Goal: Task Accomplishment & Management: Manage account settings

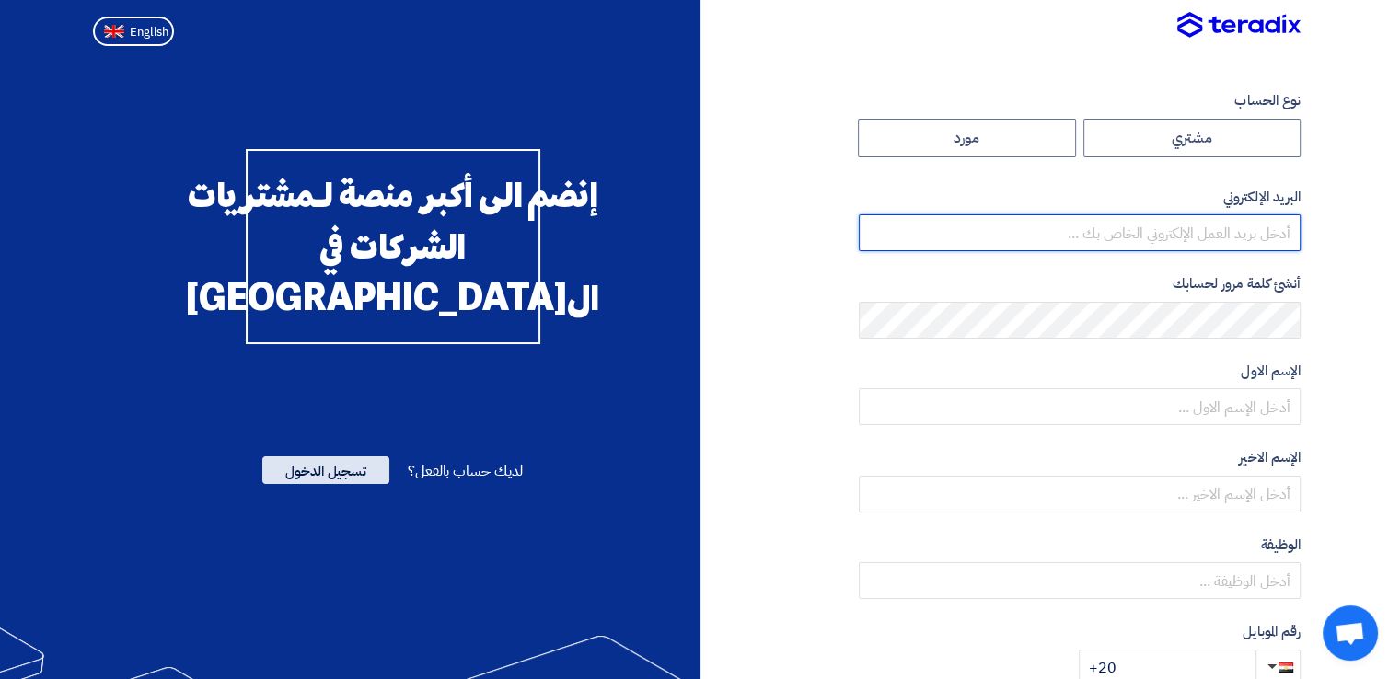
type input "mohamed.tarek@tantamotors.com"
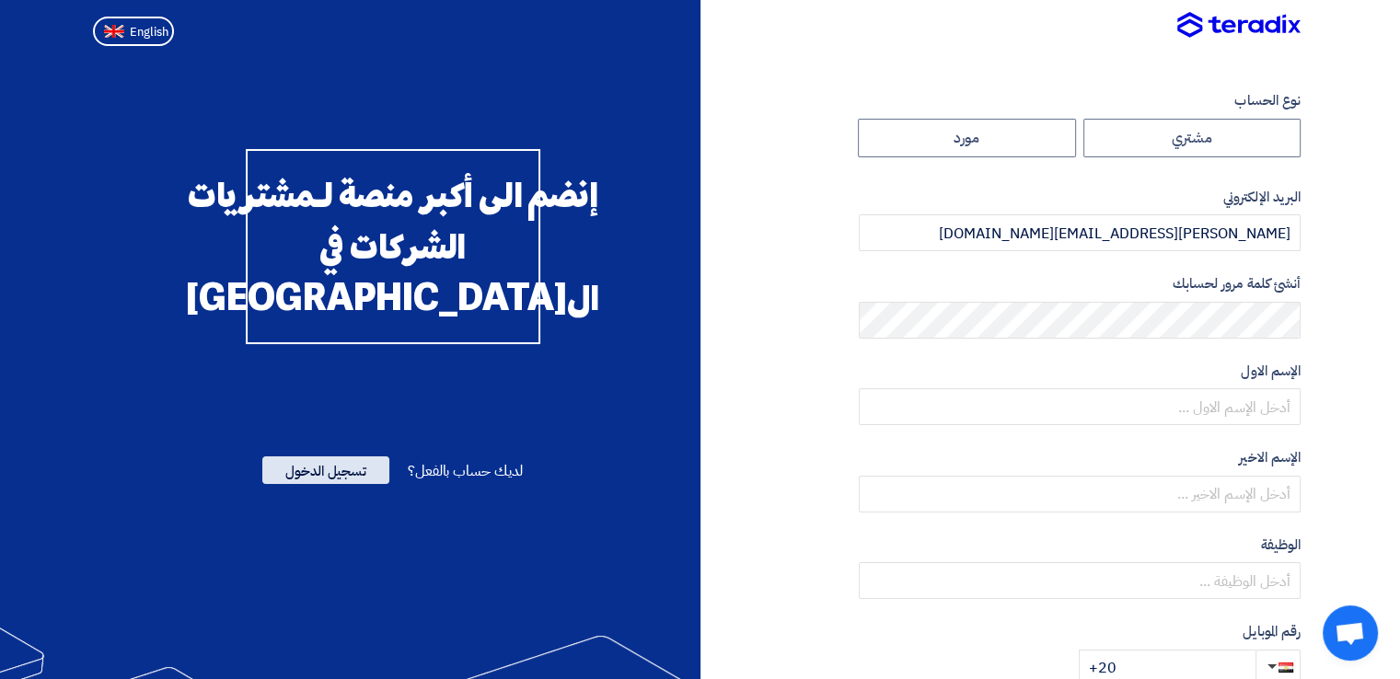
click at [347, 484] on span "تسجيل الدخول" at bounding box center [325, 470] width 127 height 28
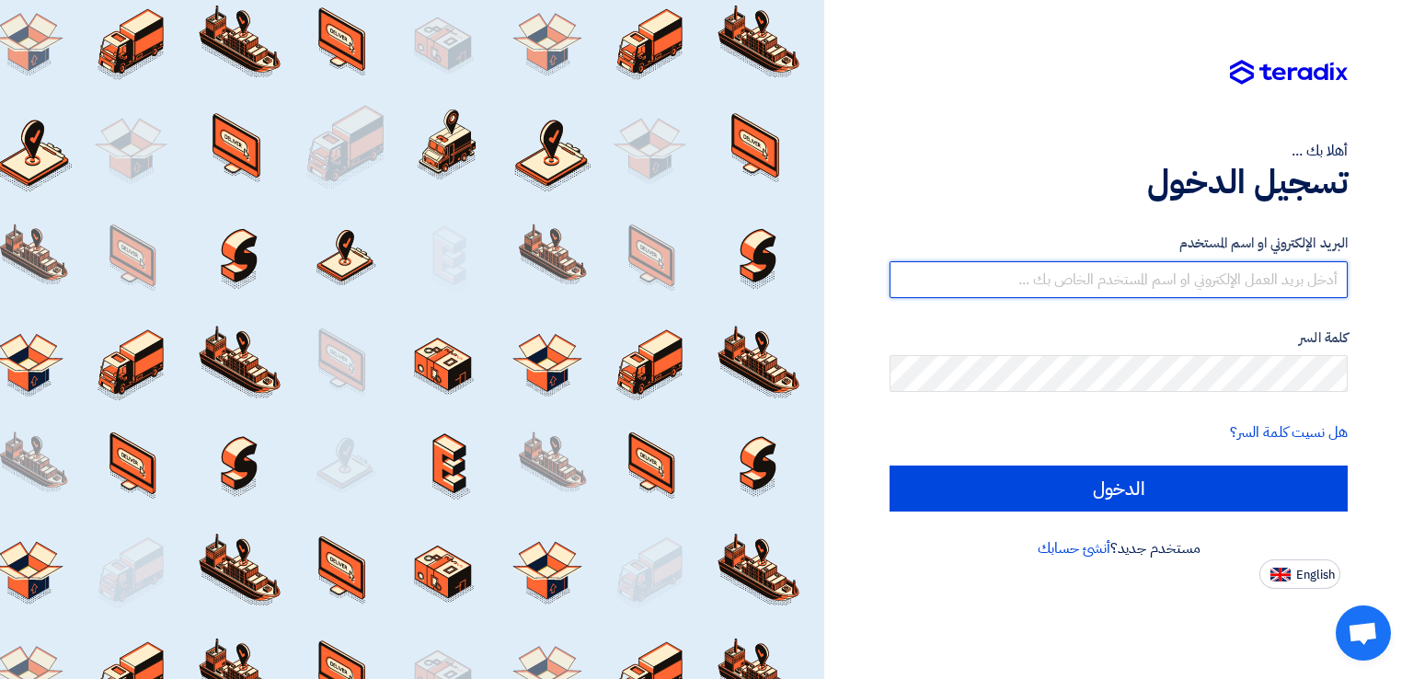
type input "mohamed.tarek@tantamotors.com"
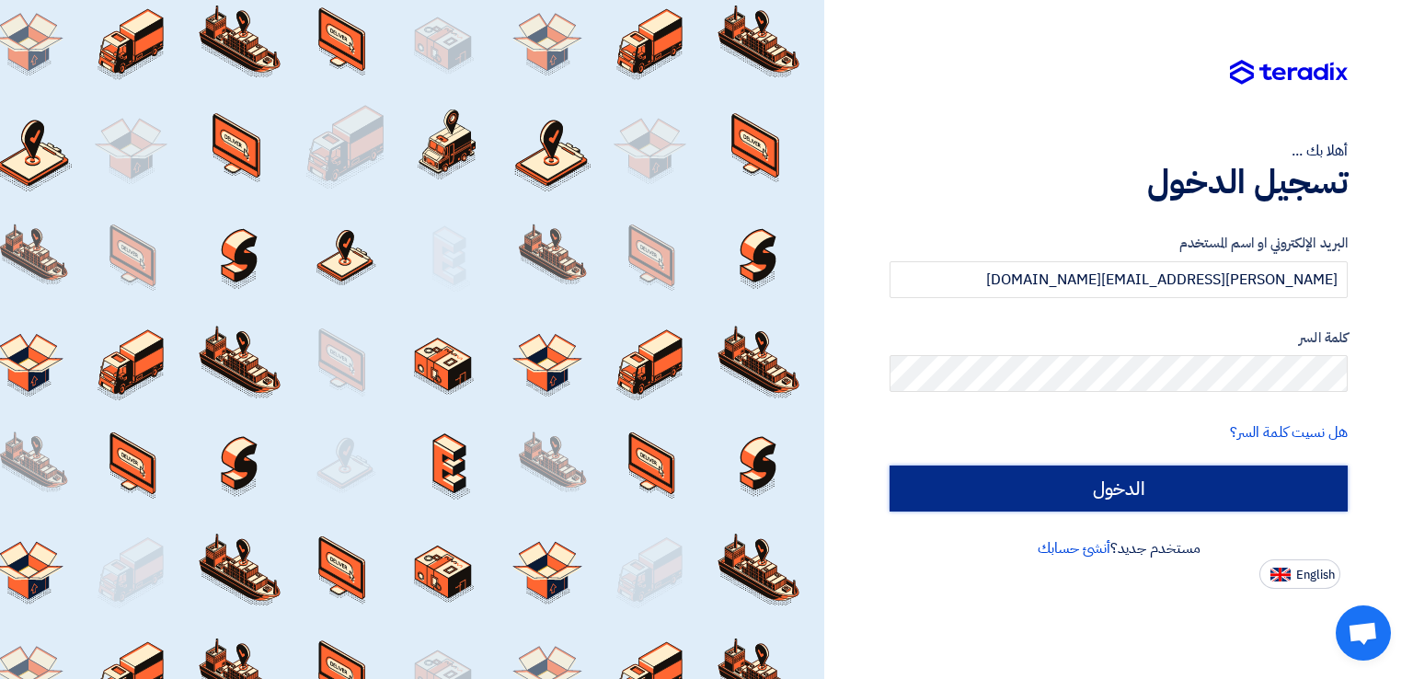
click at [1300, 498] on input "الدخول" at bounding box center [1119, 489] width 458 height 46
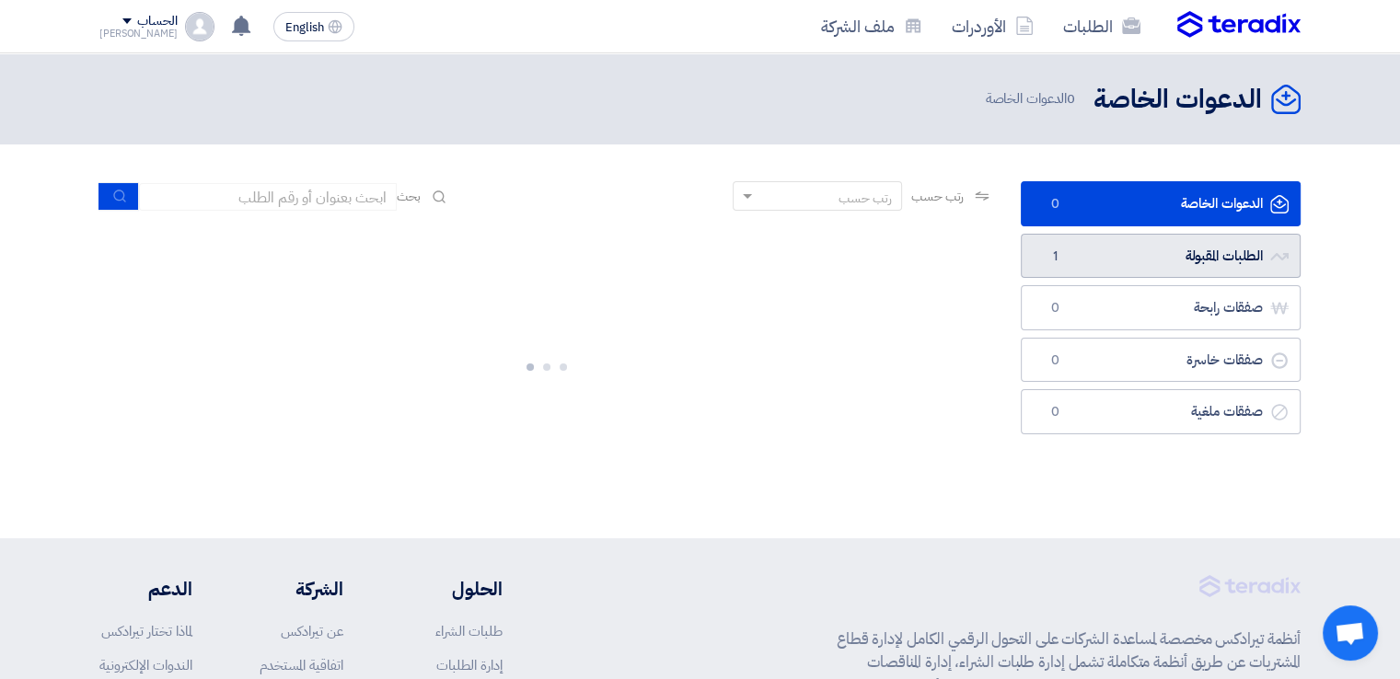
click at [1241, 260] on link "الطلبات المقبولة الطلبات المقبولة 1" at bounding box center [1160, 256] width 280 height 45
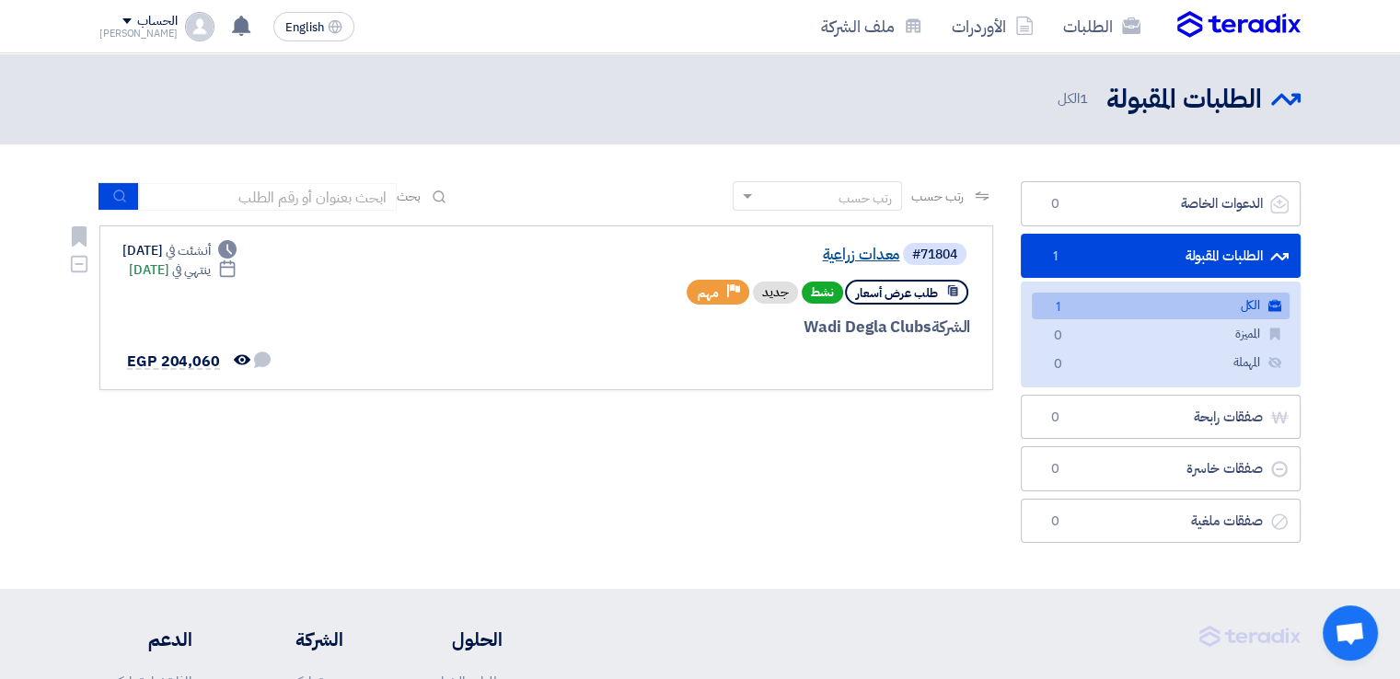
click at [865, 255] on link "معدات زراعية" at bounding box center [715, 255] width 368 height 17
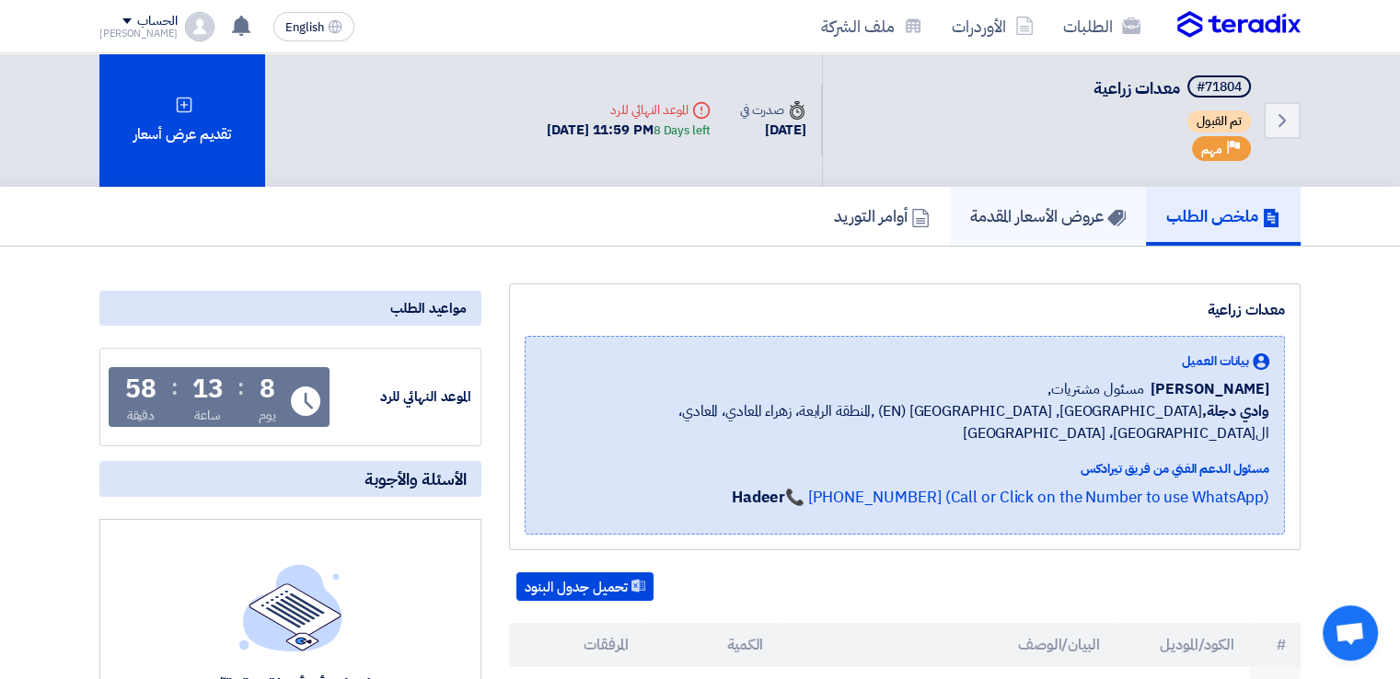
click at [1004, 223] on h5 "عروض الأسعار المقدمة" at bounding box center [1048, 215] width 156 height 21
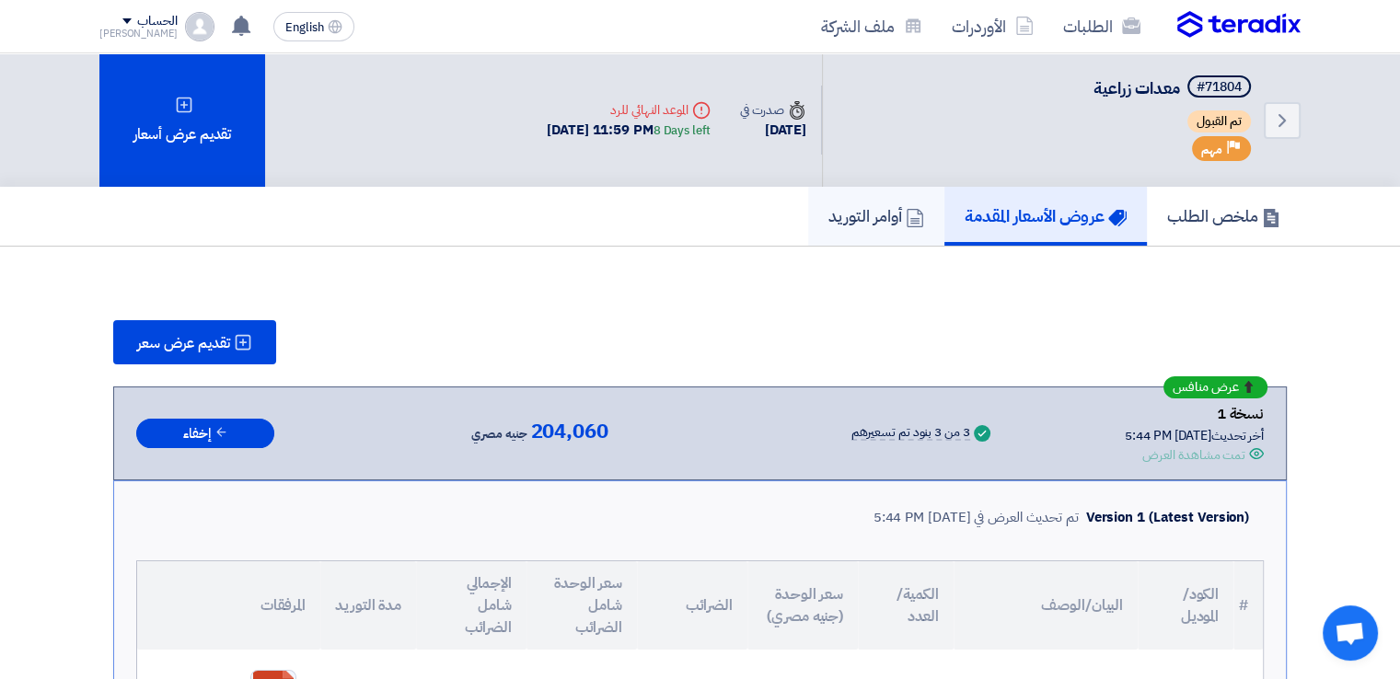
click at [858, 206] on h5 "أوامر التوريد" at bounding box center [876, 215] width 96 height 21
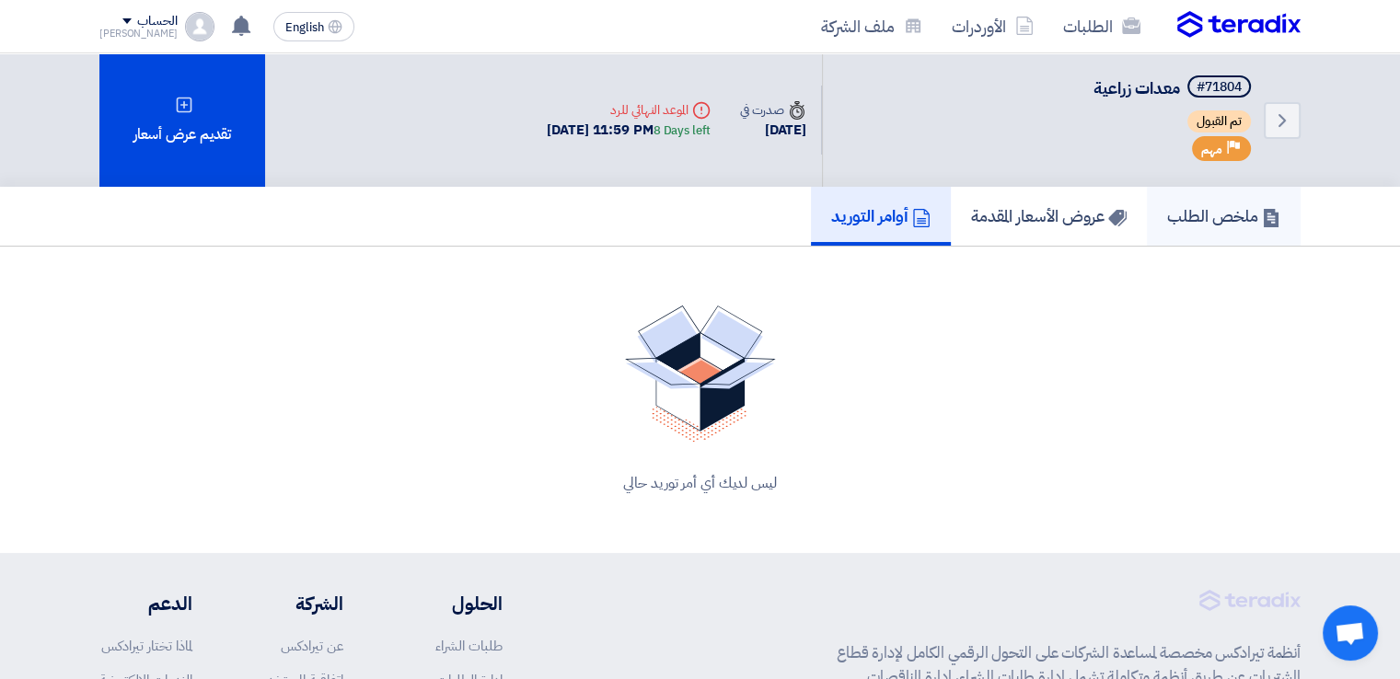
click at [1228, 219] on h5 "ملخص الطلب" at bounding box center [1223, 215] width 113 height 21
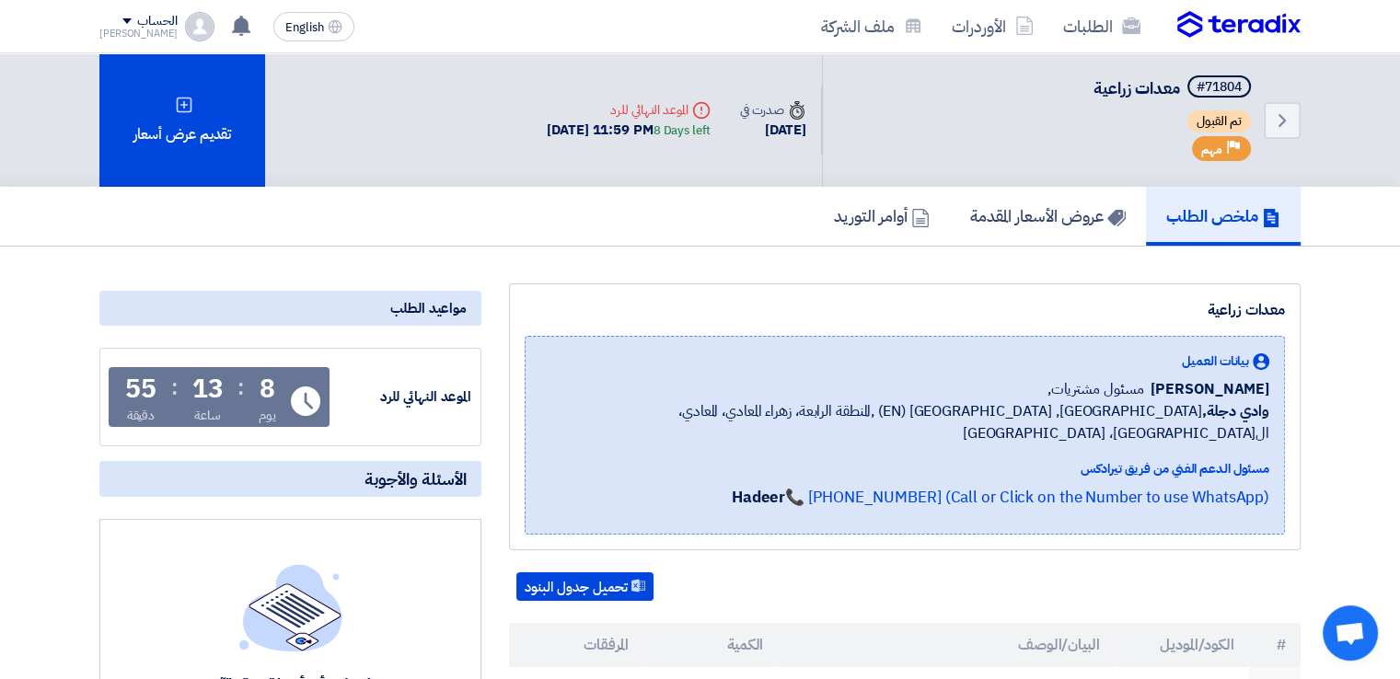
click at [410, 306] on div "مواعيد الطلب" at bounding box center [290, 308] width 382 height 35
click at [443, 303] on div "مواعيد الطلب" at bounding box center [290, 308] width 382 height 35
click at [1042, 209] on h5 "عروض الأسعار المقدمة" at bounding box center [1048, 215] width 156 height 21
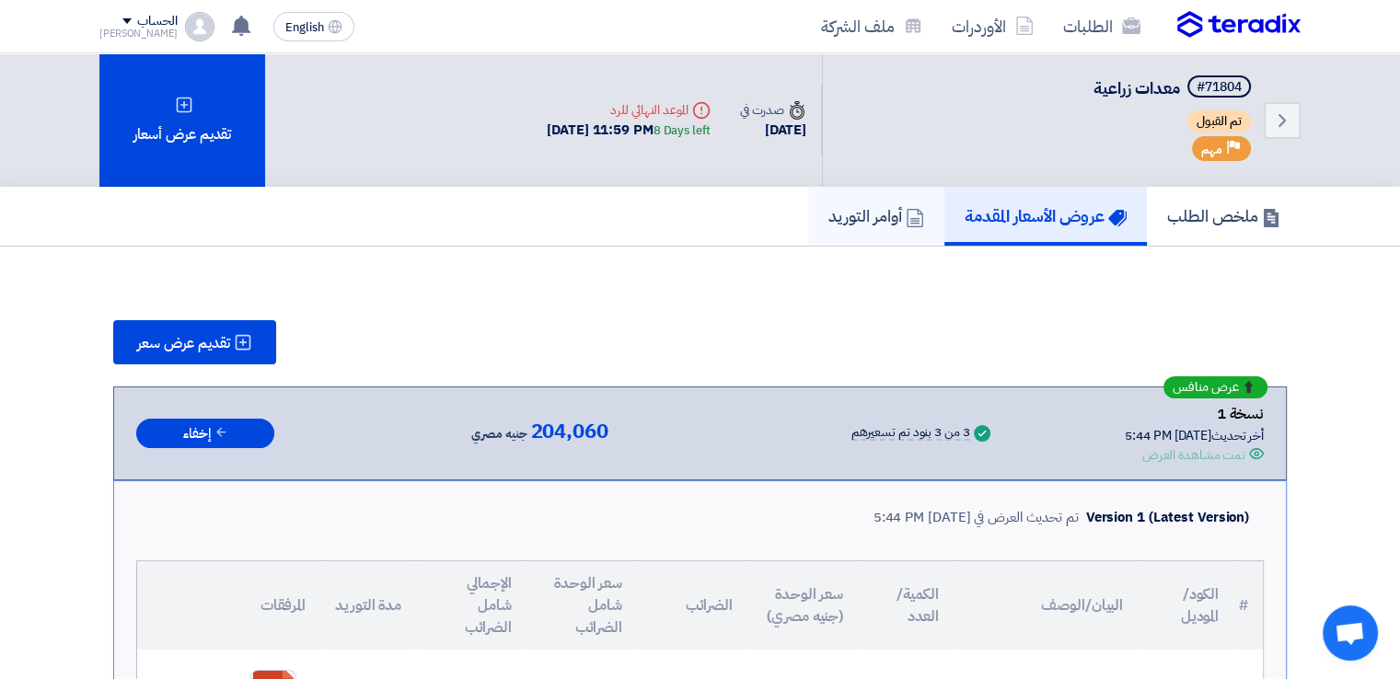
click at [861, 212] on h5 "أوامر التوريد" at bounding box center [876, 215] width 96 height 21
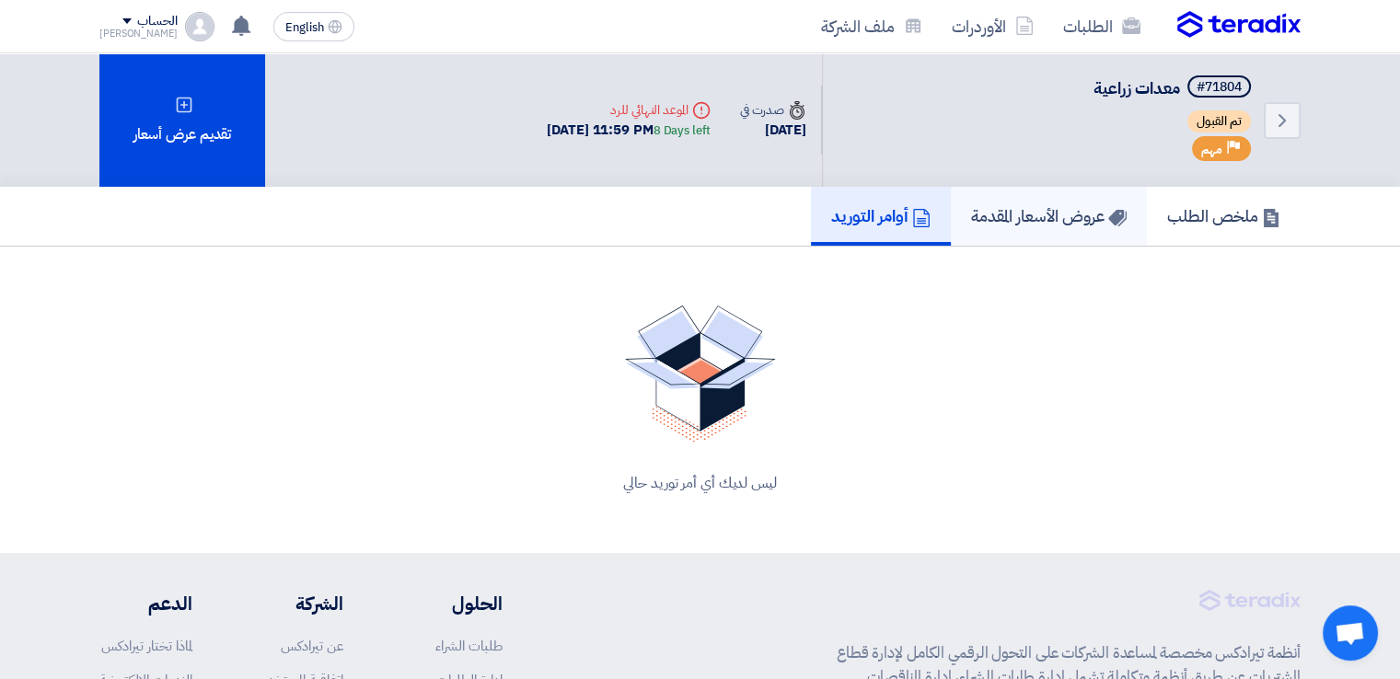
click at [994, 211] on h5 "عروض الأسعار المقدمة" at bounding box center [1049, 215] width 156 height 21
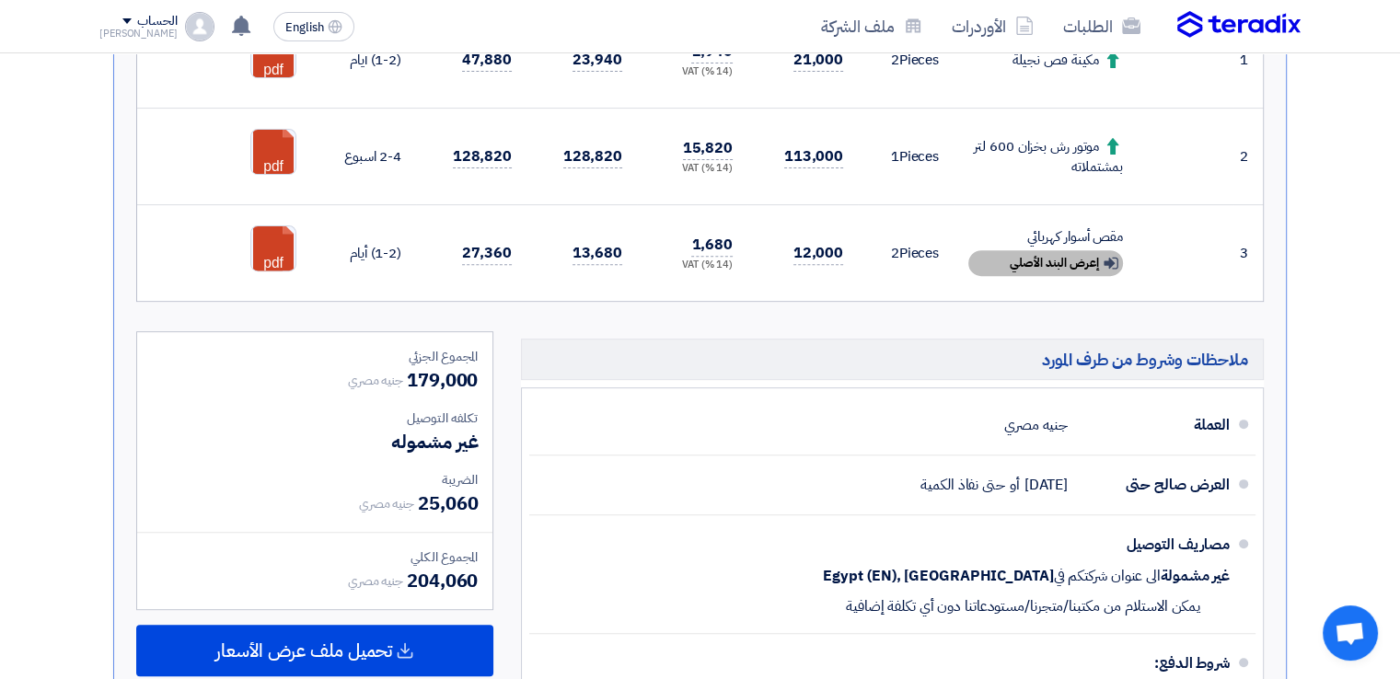
scroll to position [184, 0]
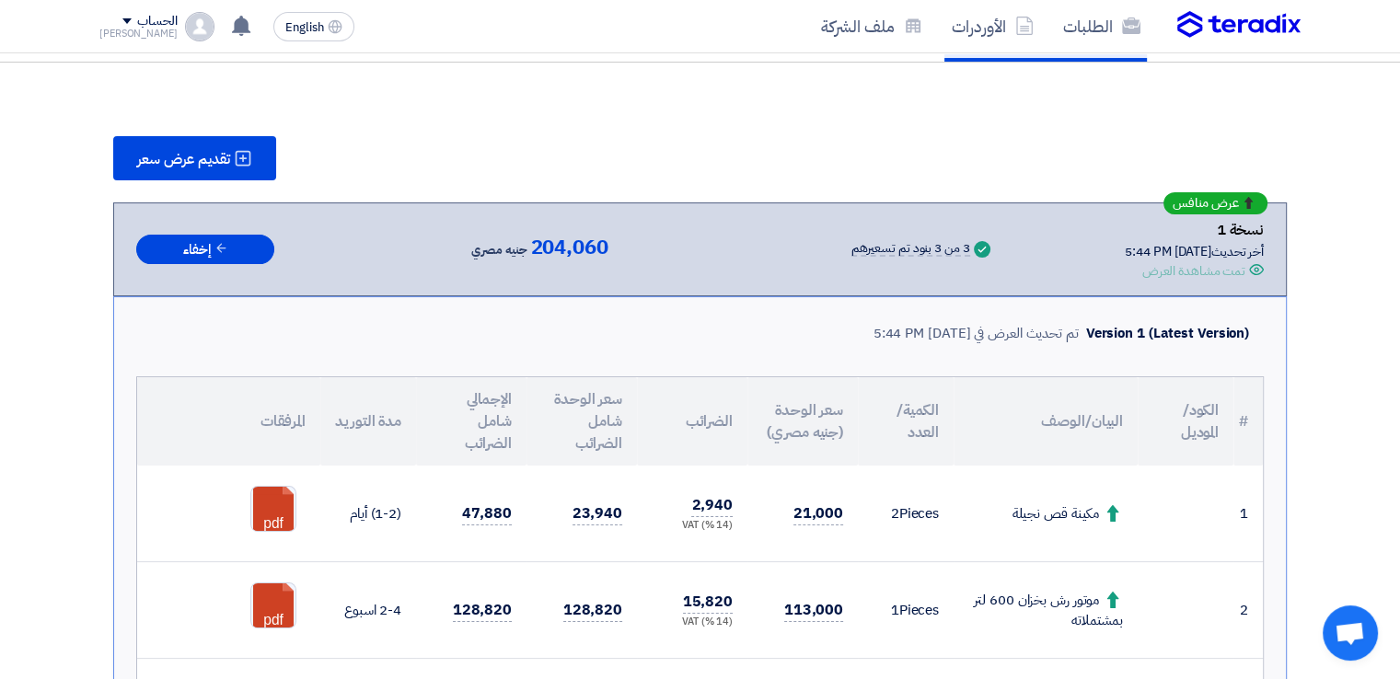
click at [1251, 200] on icon at bounding box center [1248, 203] width 12 height 12
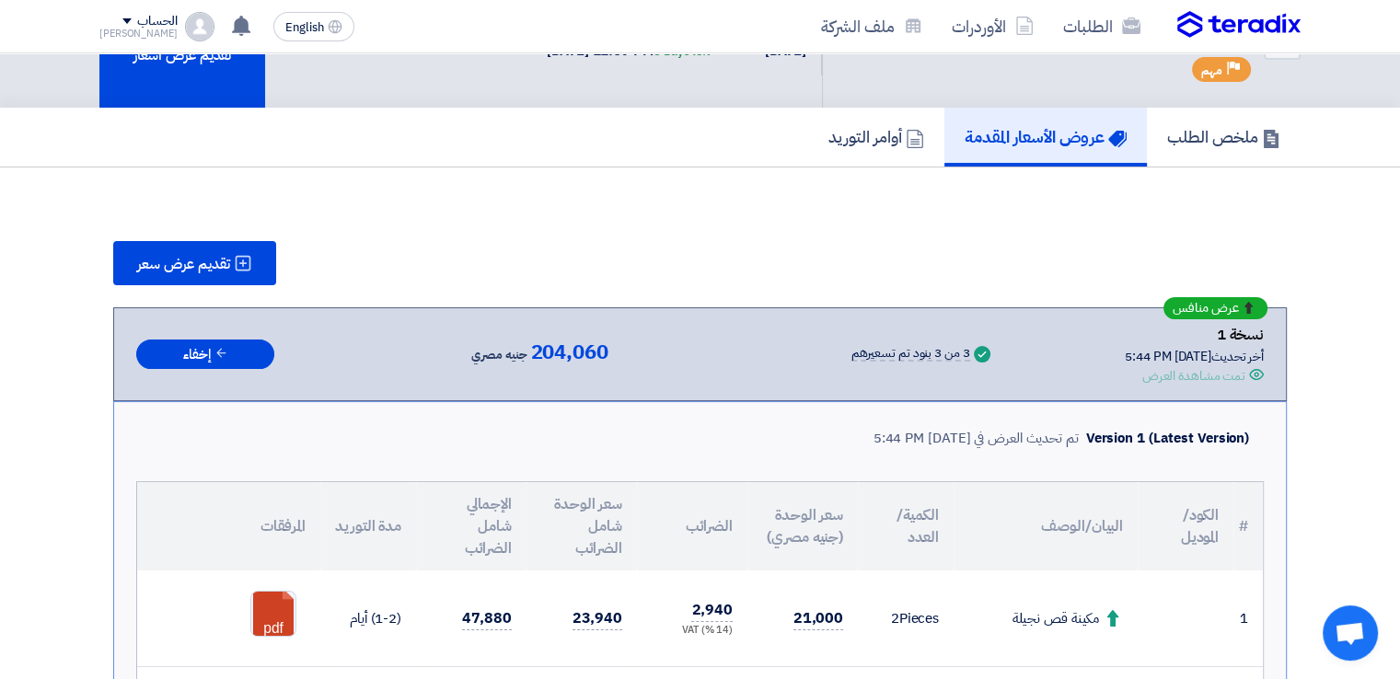
scroll to position [0, 0]
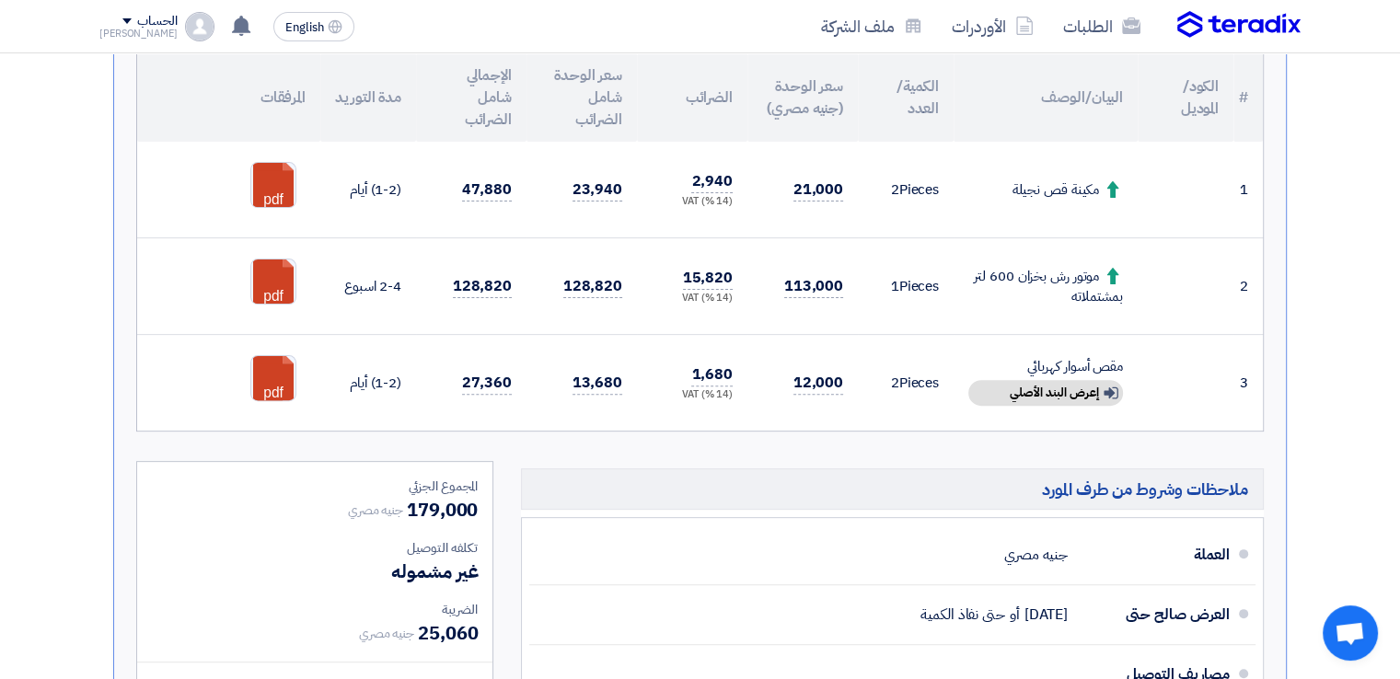
scroll to position [276, 0]
